Goal: Find specific page/section: Find specific page/section

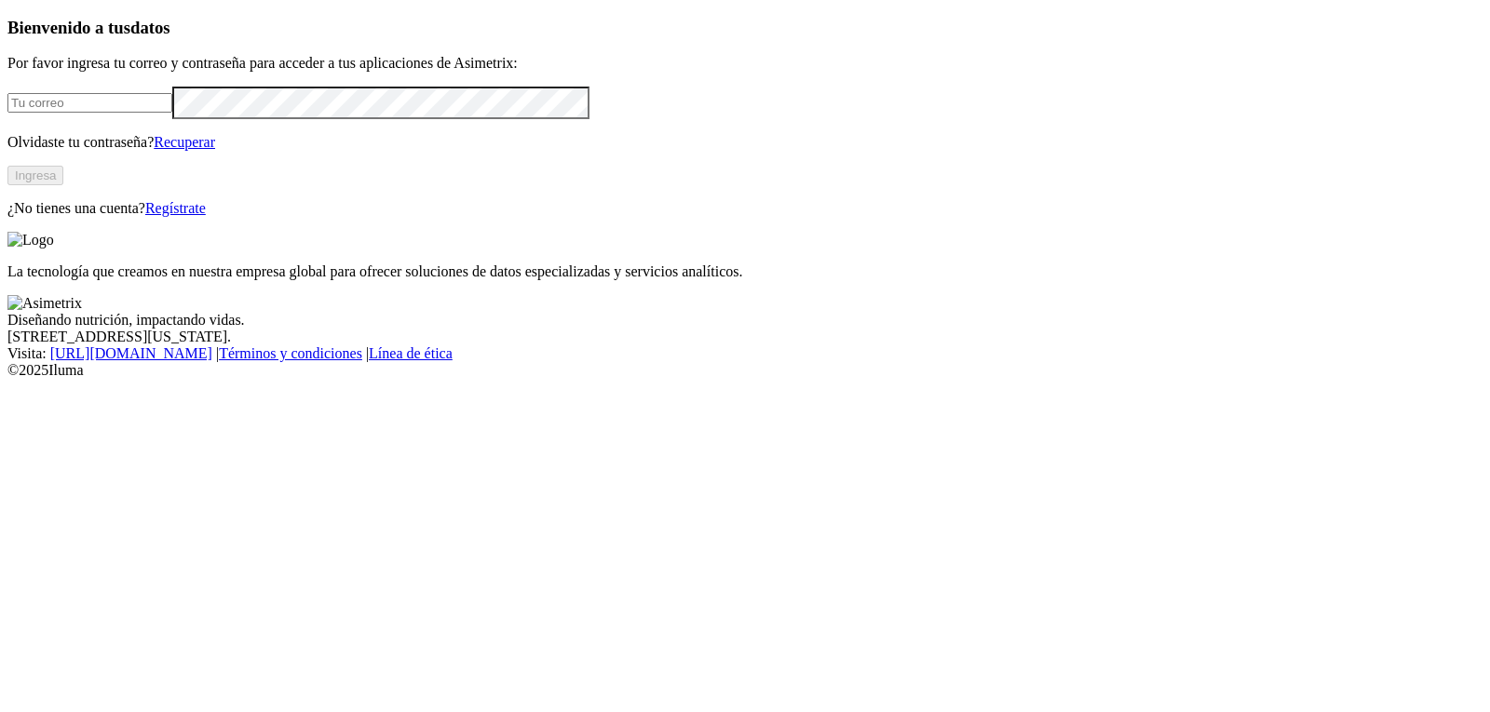
type input "[EMAIL_ADDRESS][DOMAIN_NAME]"
click at [63, 185] on button "Ingresa" at bounding box center [35, 176] width 56 height 20
